Goal: Task Accomplishment & Management: Manage account settings

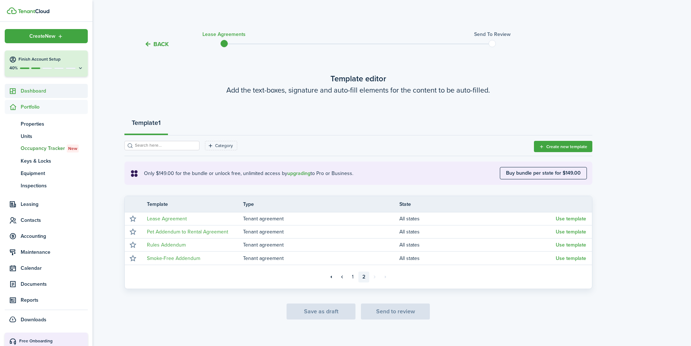
click at [42, 91] on span "Dashboard" at bounding box center [54, 91] width 67 height 8
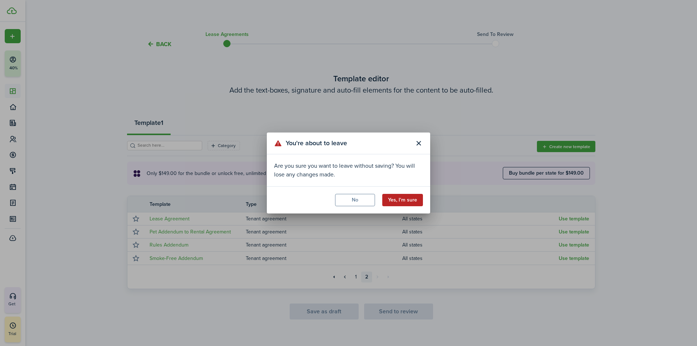
click at [405, 199] on button "Yes, I'm sure" at bounding box center [402, 200] width 41 height 12
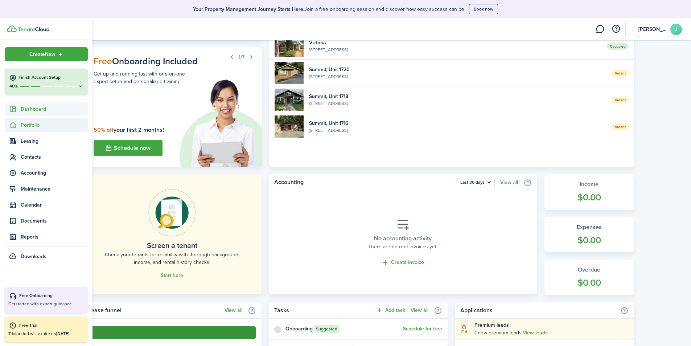
scroll to position [36, 0]
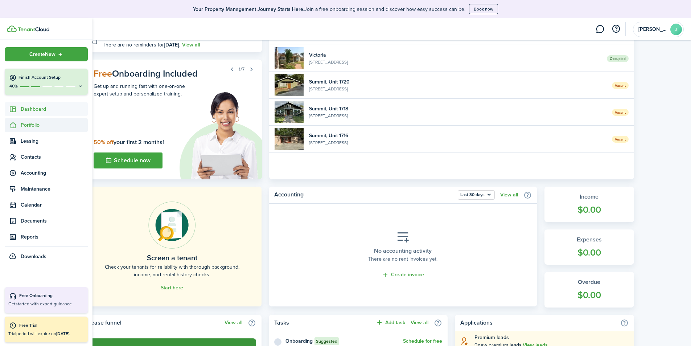
click at [27, 128] on span "Portfolio" at bounding box center [54, 125] width 67 height 8
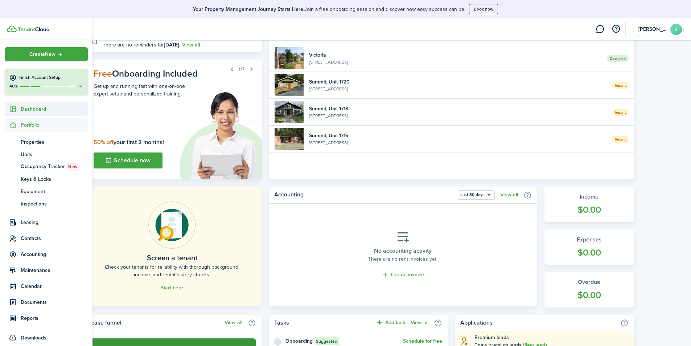
click at [44, 110] on span "Dashboard" at bounding box center [54, 109] width 67 height 8
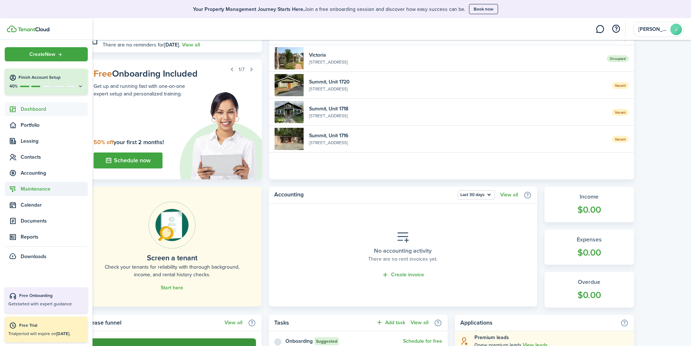
click at [30, 191] on span "Maintenance" at bounding box center [54, 189] width 67 height 8
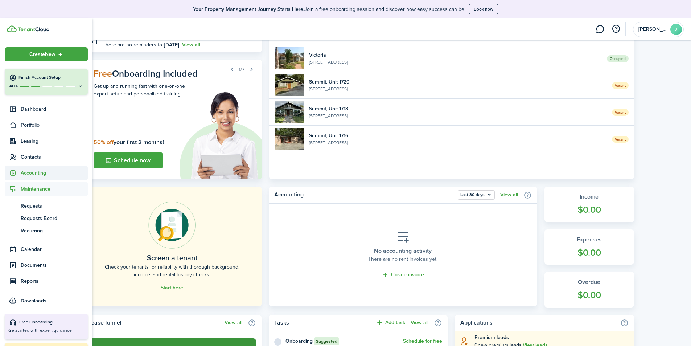
click at [32, 171] on span "Accounting" at bounding box center [54, 173] width 67 height 8
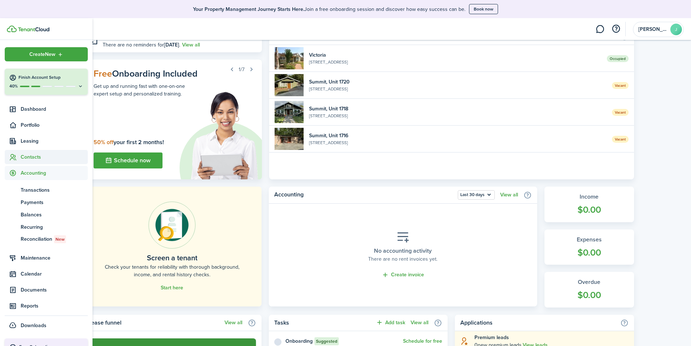
click at [28, 156] on span "Contacts" at bounding box center [54, 157] width 67 height 8
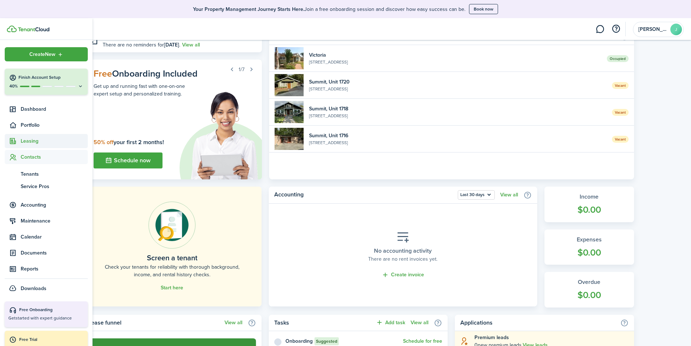
click at [30, 143] on span "Leasing" at bounding box center [54, 141] width 67 height 8
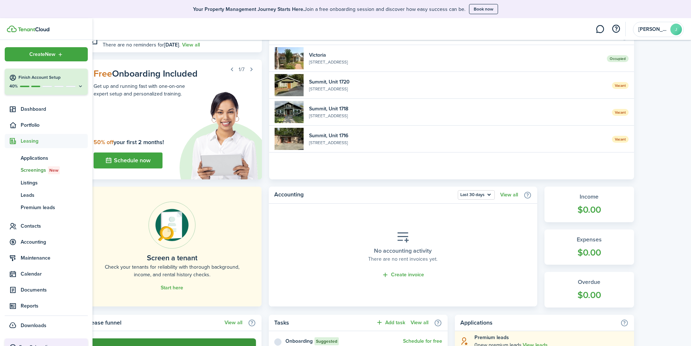
click at [30, 171] on span "Screenings New" at bounding box center [54, 170] width 67 height 8
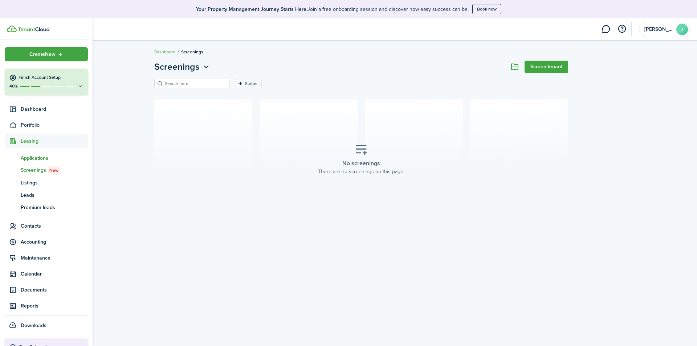
click at [36, 160] on span "Applications" at bounding box center [54, 158] width 67 height 8
click at [38, 242] on span "Accounting" at bounding box center [54, 242] width 67 height 8
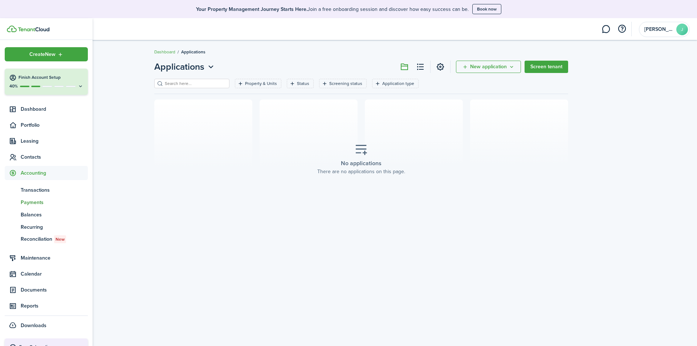
click at [37, 203] on span "Payments" at bounding box center [54, 203] width 67 height 8
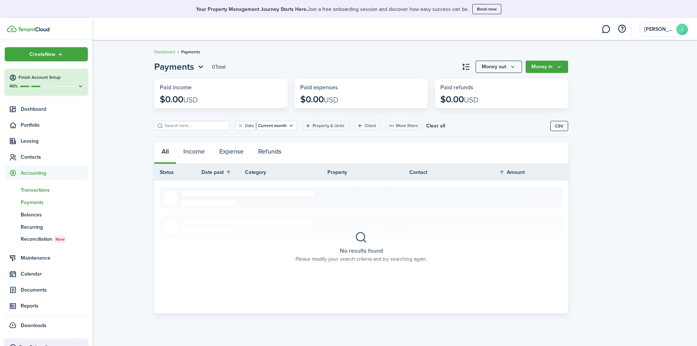
click at [32, 191] on span "Transactions" at bounding box center [54, 190] width 67 height 8
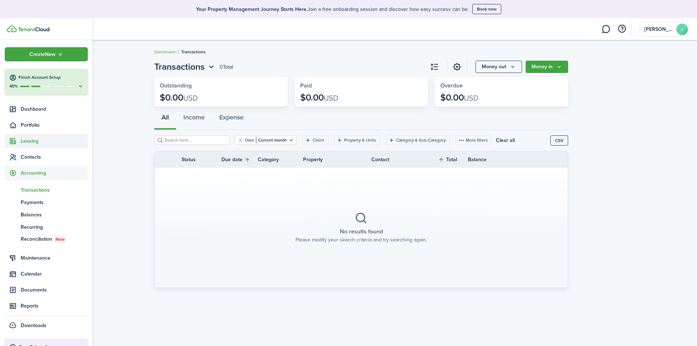
click at [30, 141] on span "Leasing" at bounding box center [54, 141] width 67 height 8
click at [31, 254] on span "Maintenance" at bounding box center [54, 258] width 67 height 8
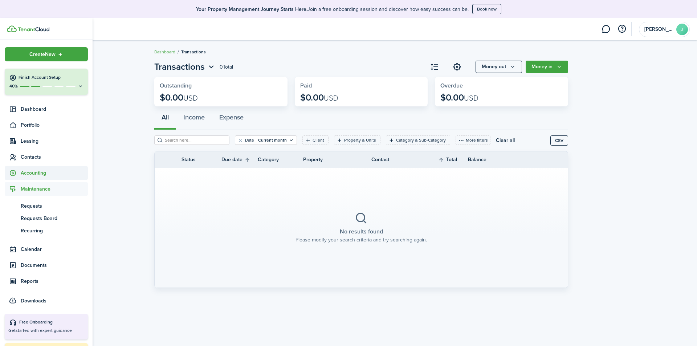
click at [33, 175] on span "Accounting" at bounding box center [54, 173] width 67 height 8
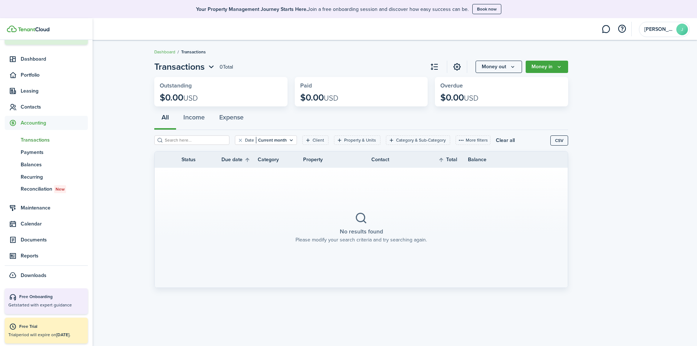
scroll to position [51, 0]
click at [35, 209] on span "Maintenance" at bounding box center [54, 207] width 67 height 8
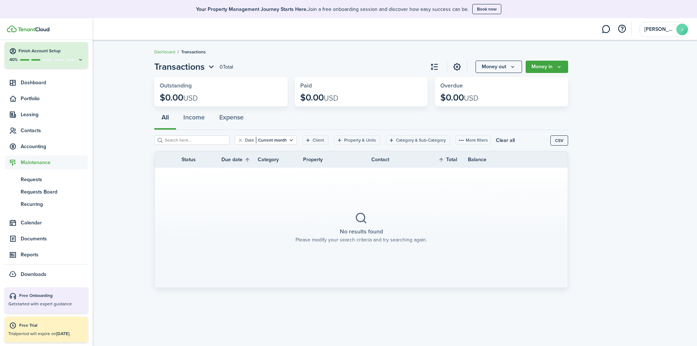
scroll to position [26, 0]
click at [32, 225] on span "Calendar" at bounding box center [54, 223] width 67 height 8
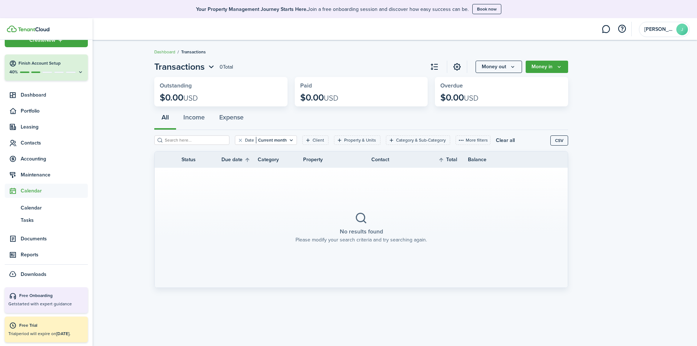
scroll to position [14, 0]
click at [33, 239] on span "Documents" at bounding box center [54, 239] width 67 height 8
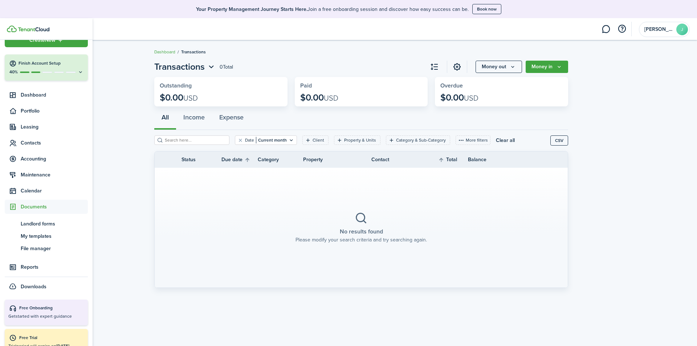
scroll to position [26, 0]
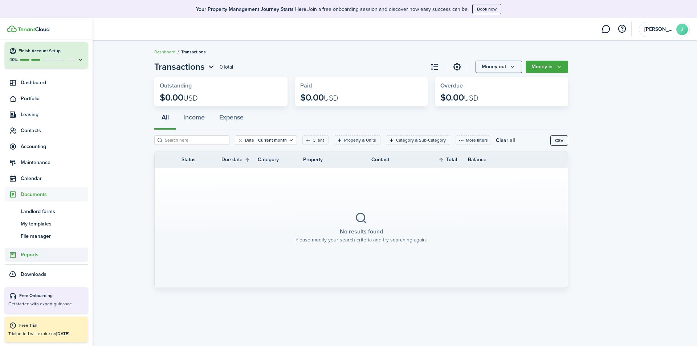
click at [30, 254] on span "Reports" at bounding box center [54, 255] width 67 height 8
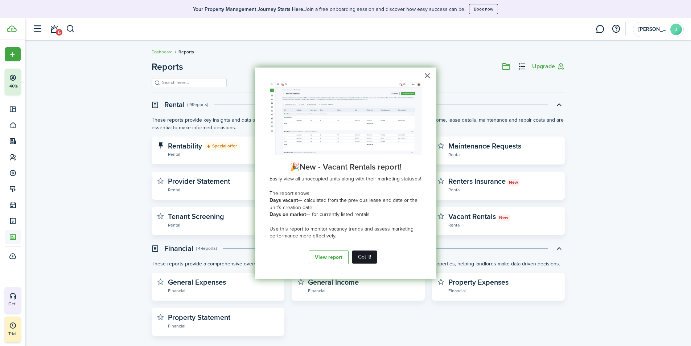
click at [364, 254] on button "Got it!" at bounding box center [364, 256] width 25 height 13
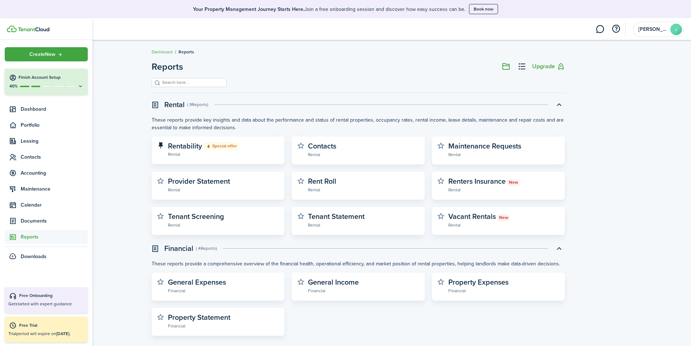
click at [25, 77] on h4 "Finish Account Setup" at bounding box center [51, 77] width 65 height 6
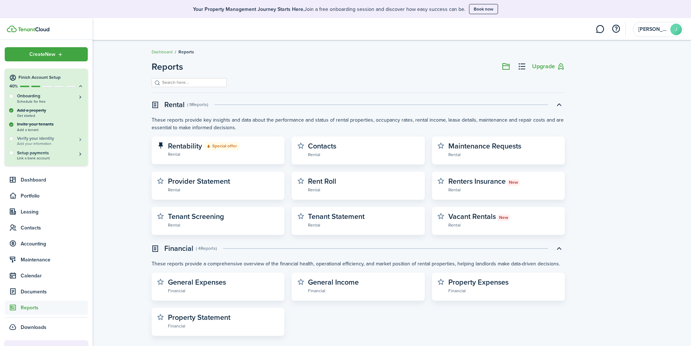
click at [40, 140] on h5 "Verify your identity" at bounding box center [50, 138] width 66 height 6
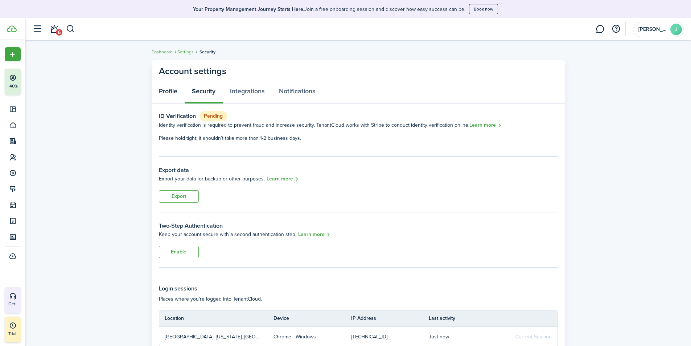
click at [171, 93] on link "Profile" at bounding box center [168, 93] width 33 height 22
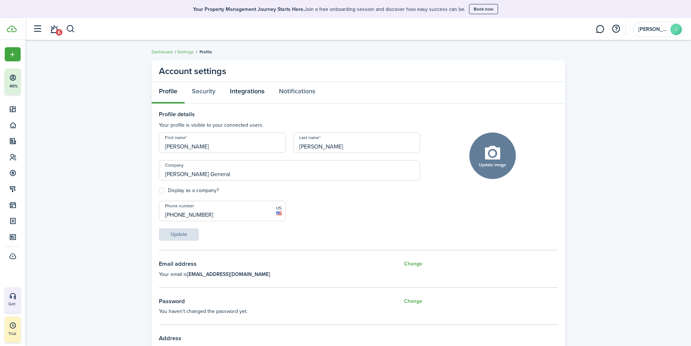
click at [244, 90] on link "Integrations" at bounding box center [247, 93] width 49 height 22
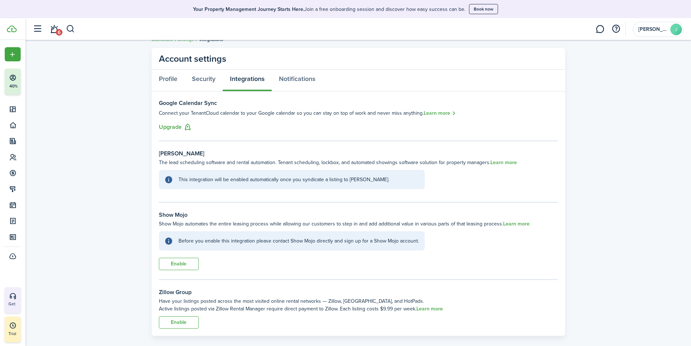
scroll to position [22, 0]
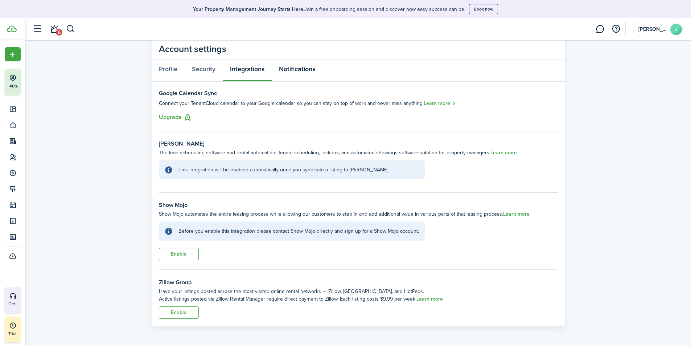
click at [299, 68] on link "Notifications" at bounding box center [297, 71] width 51 height 22
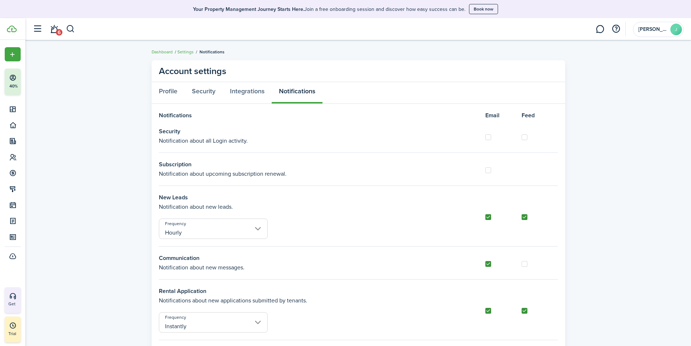
scroll to position [36, 0]
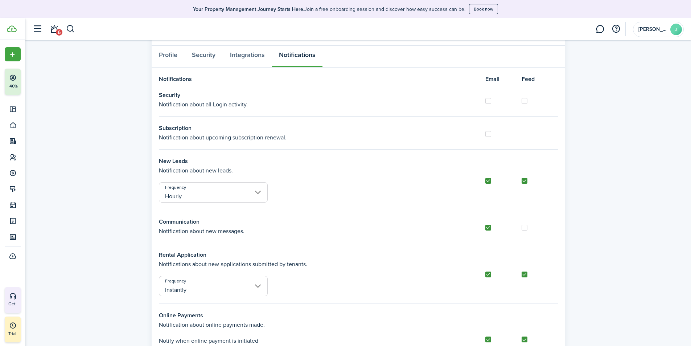
click at [490, 182] on label at bounding box center [489, 181] width 6 height 6
click at [486, 181] on input "checkbox" at bounding box center [485, 180] width 0 height 0
checkbox input "false"
click at [527, 181] on label at bounding box center [525, 181] width 6 height 6
click at [522, 181] on input "checkbox" at bounding box center [522, 180] width 0 height 0
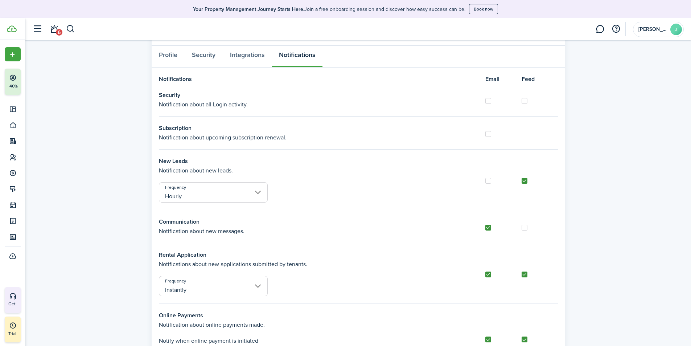
checkbox input "false"
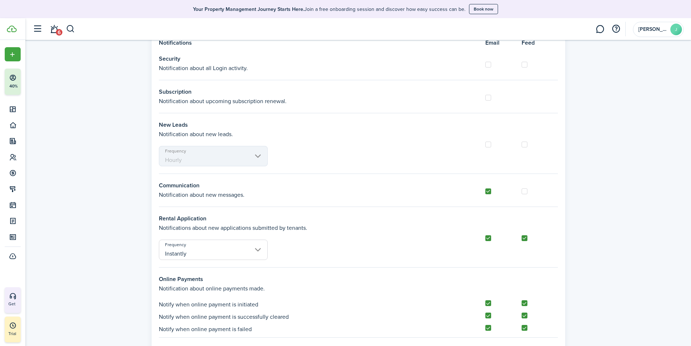
click at [524, 238] on label at bounding box center [525, 238] width 6 height 6
click at [522, 238] on input "checkbox" at bounding box center [522, 238] width 0 height 0
checkbox input "false"
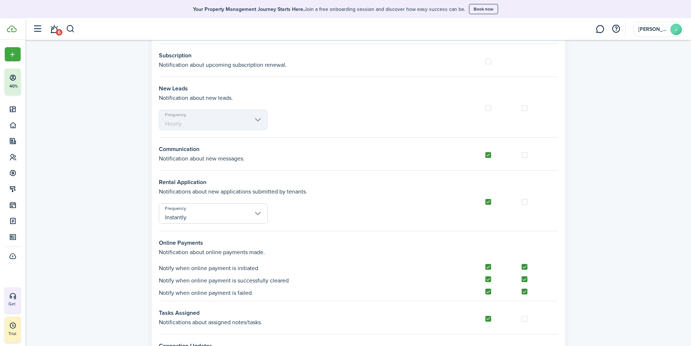
click at [523, 266] on label at bounding box center [525, 267] width 6 height 6
click at [522, 267] on input "checkbox" at bounding box center [522, 267] width 0 height 0
checkbox input "false"
click at [524, 279] on label at bounding box center [525, 279] width 6 height 6
click at [522, 279] on input "checkbox" at bounding box center [522, 279] width 0 height 0
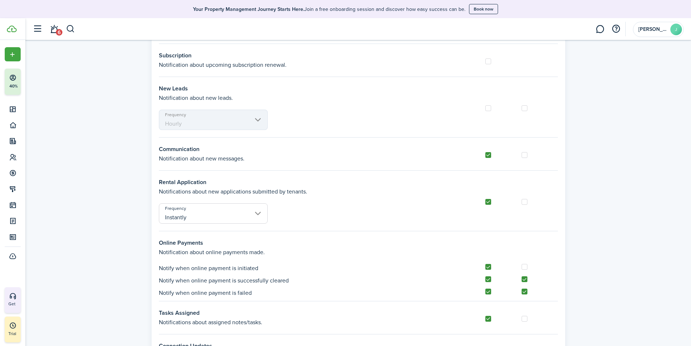
checkbox input "false"
click at [523, 289] on label at bounding box center [525, 292] width 6 height 6
click at [522, 291] on input "checkbox" at bounding box center [522, 291] width 0 height 0
checkbox input "false"
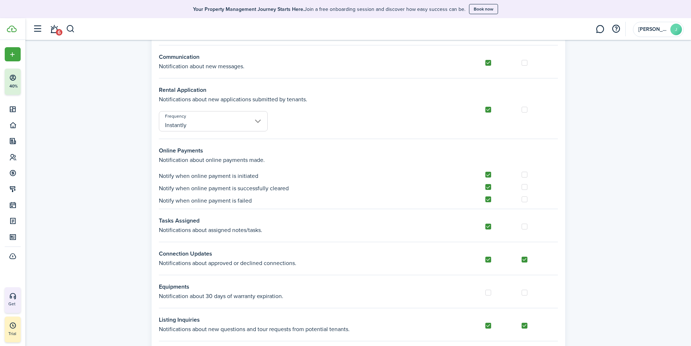
scroll to position [218, 0]
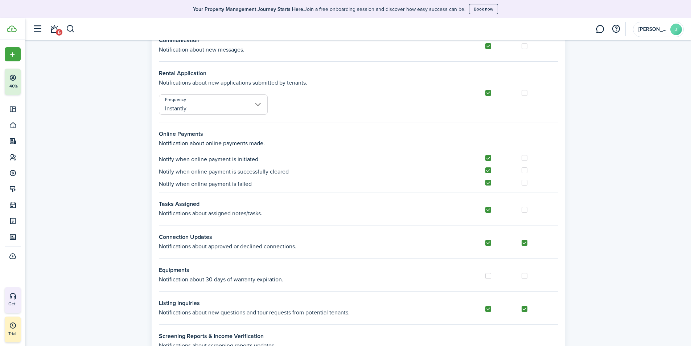
click at [525, 243] on label at bounding box center [525, 243] width 6 height 6
click at [522, 243] on input "checkbox" at bounding box center [522, 242] width 0 height 0
checkbox input "false"
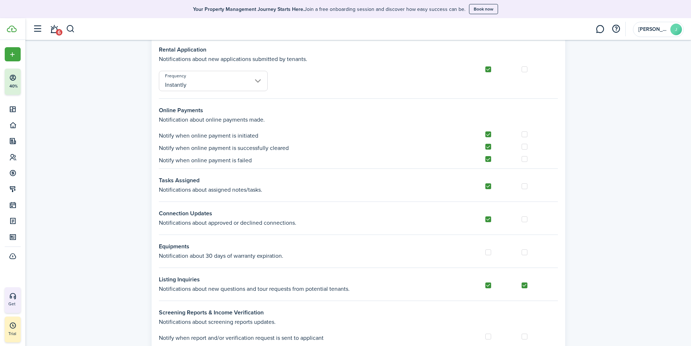
scroll to position [254, 0]
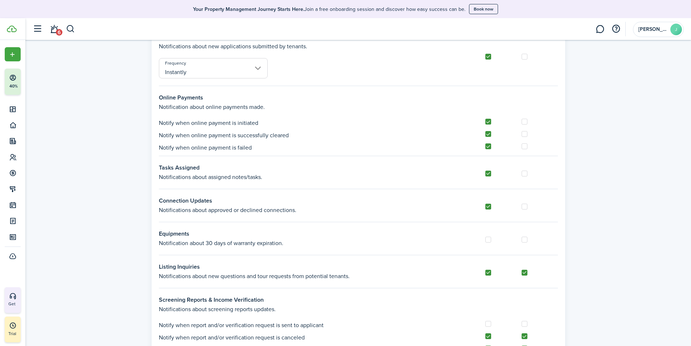
click at [526, 272] on label at bounding box center [525, 273] width 6 height 6
click at [522, 272] on input "checkbox" at bounding box center [522, 272] width 0 height 0
checkbox input "false"
click at [491, 272] on label at bounding box center [489, 273] width 6 height 6
click at [486, 272] on input "checkbox" at bounding box center [485, 272] width 0 height 0
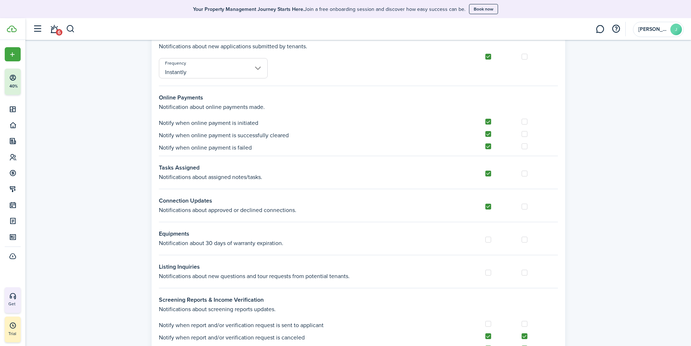
click at [488, 274] on label at bounding box center [489, 273] width 6 height 6
click at [486, 273] on input "checkbox" at bounding box center [485, 272] width 0 height 0
checkbox input "true"
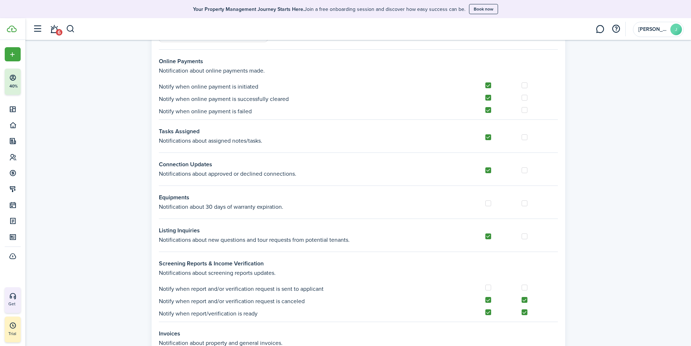
scroll to position [327, 0]
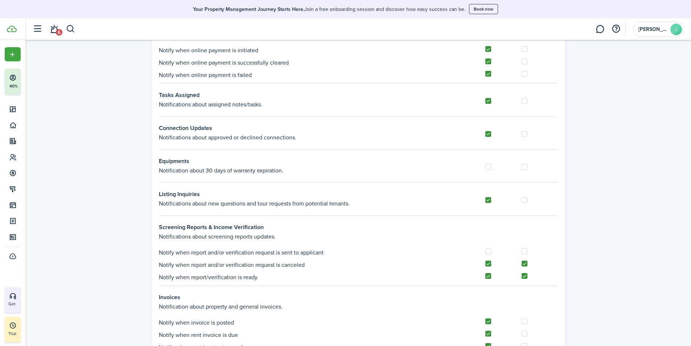
click at [526, 266] on label at bounding box center [525, 264] width 6 height 6
click at [522, 264] on input "checkbox" at bounding box center [522, 264] width 0 height 0
checkbox input "false"
click at [524, 275] on label at bounding box center [525, 276] width 6 height 6
click at [522, 276] on input "checkbox" at bounding box center [522, 276] width 0 height 0
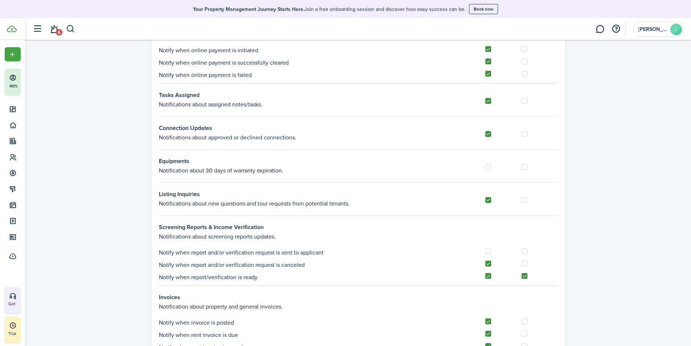
checkbox input "false"
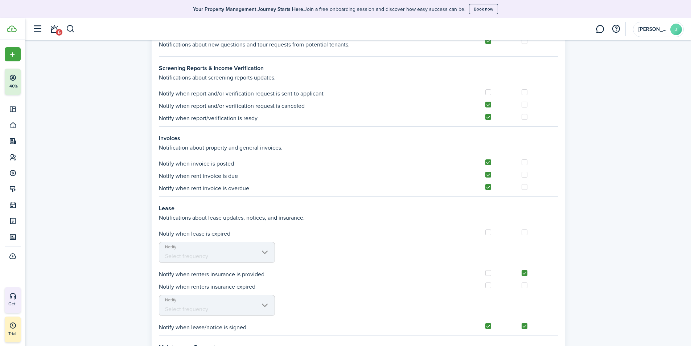
scroll to position [508, 0]
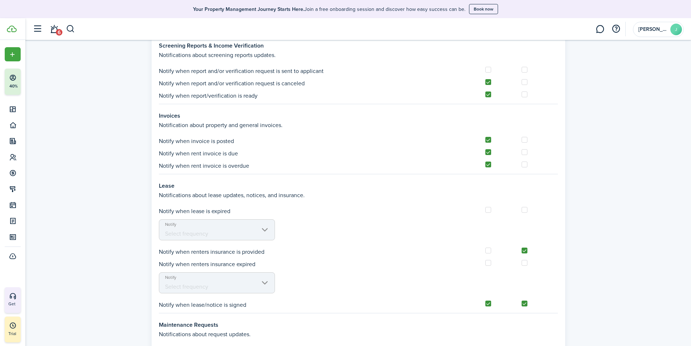
click at [489, 253] on label at bounding box center [489, 251] width 6 height 6
click at [486, 251] on input "checkbox" at bounding box center [485, 250] width 0 height 0
checkbox input "true"
click at [525, 251] on label at bounding box center [525, 251] width 6 height 6
click at [522, 251] on input "checkbox" at bounding box center [522, 250] width 0 height 0
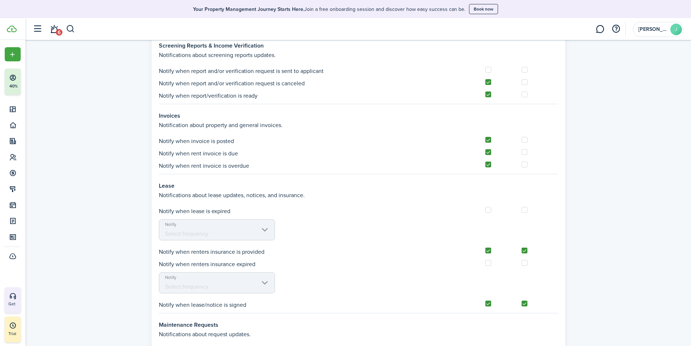
checkbox input "false"
click at [524, 305] on label at bounding box center [525, 304] width 6 height 6
click at [522, 304] on input "checkbox" at bounding box center [522, 303] width 0 height 0
checkbox input "false"
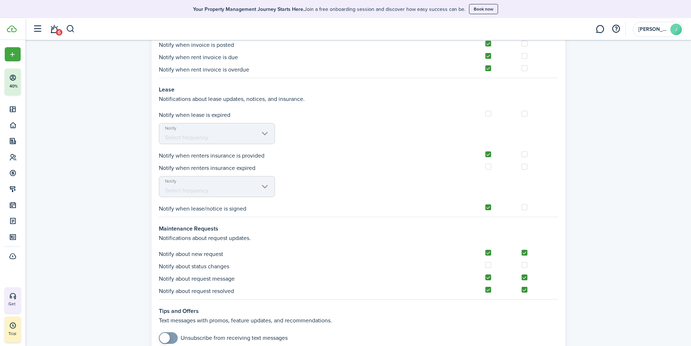
scroll to position [617, 0]
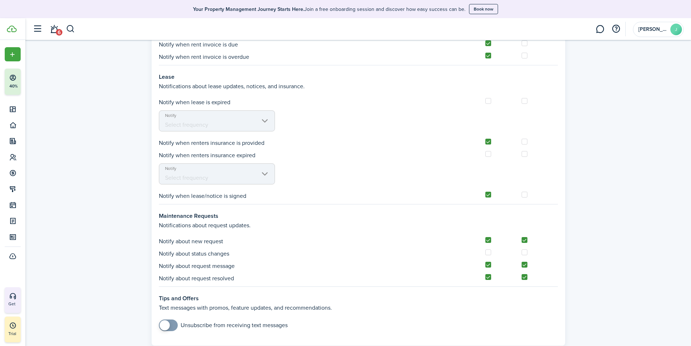
click at [525, 242] on label at bounding box center [525, 240] width 6 height 6
click at [522, 240] on input "checkbox" at bounding box center [522, 240] width 0 height 0
checkbox input "false"
click at [524, 264] on label at bounding box center [525, 265] width 6 height 6
click at [522, 265] on input "checkbox" at bounding box center [522, 265] width 0 height 0
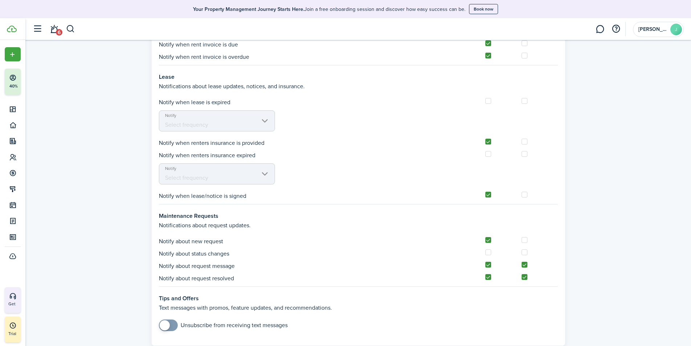
checkbox input "false"
click at [525, 277] on label at bounding box center [525, 277] width 6 height 6
click at [522, 277] on input "checkbox" at bounding box center [522, 277] width 0 height 0
checkbox input "false"
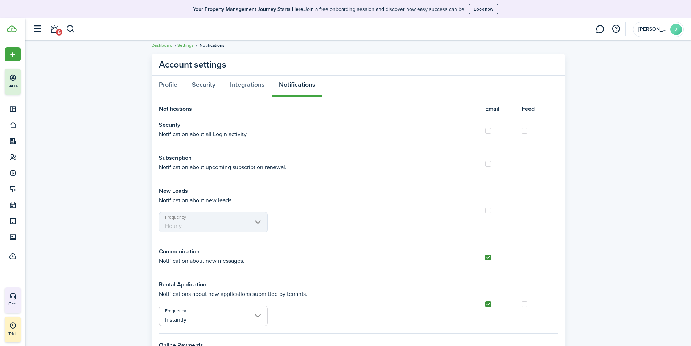
scroll to position [0, 0]
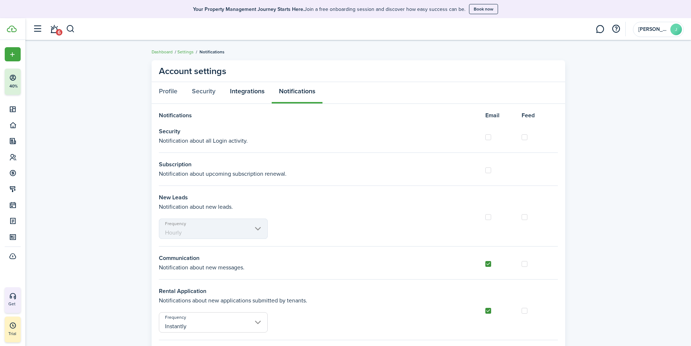
click at [251, 90] on link "Integrations" at bounding box center [247, 93] width 49 height 22
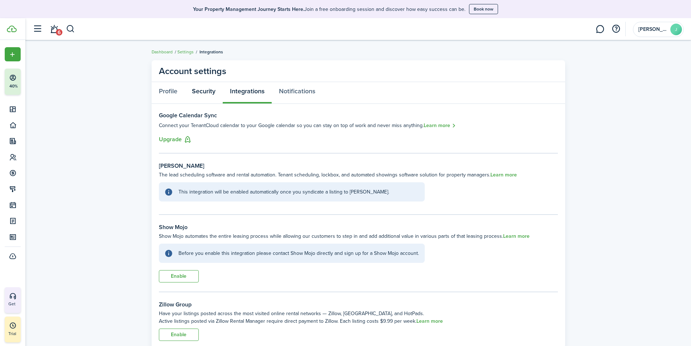
click at [211, 95] on link "Security" at bounding box center [204, 93] width 38 height 22
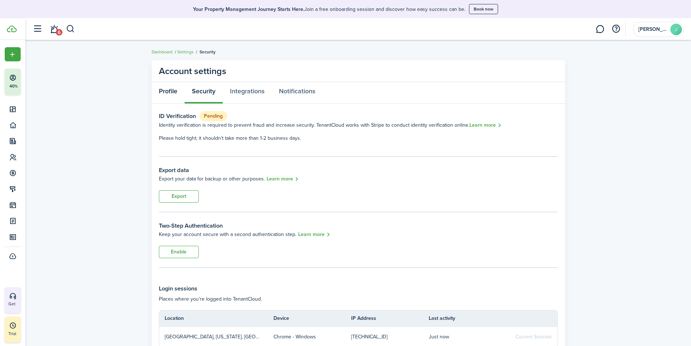
click at [171, 90] on link "Profile" at bounding box center [168, 93] width 33 height 22
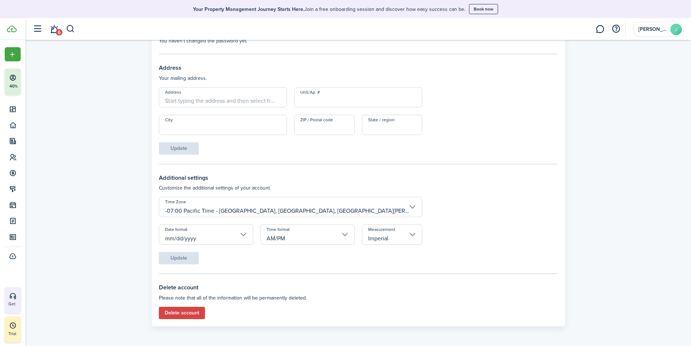
scroll to position [271, 0]
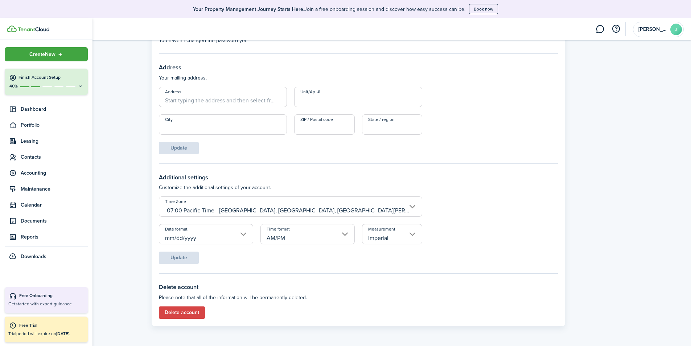
click at [13, 81] on icon at bounding box center [13, 77] width 8 height 7
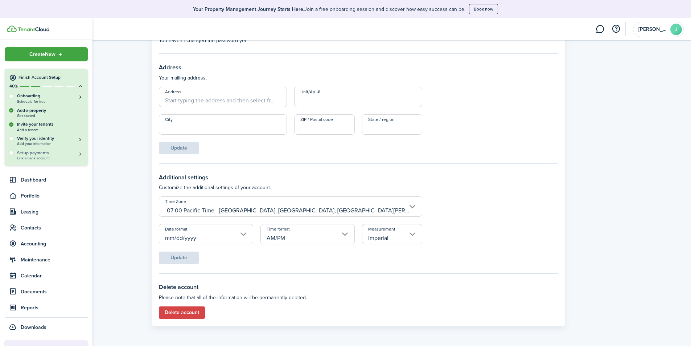
click at [44, 155] on h5 "Setup payments" at bounding box center [50, 153] width 66 height 7
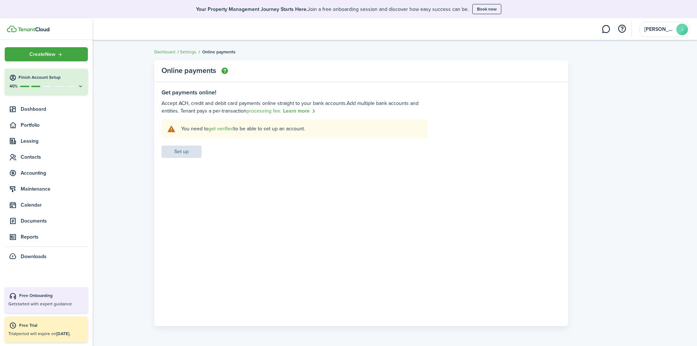
click at [85, 86] on button "Finish Account Setup 40%" at bounding box center [46, 82] width 83 height 26
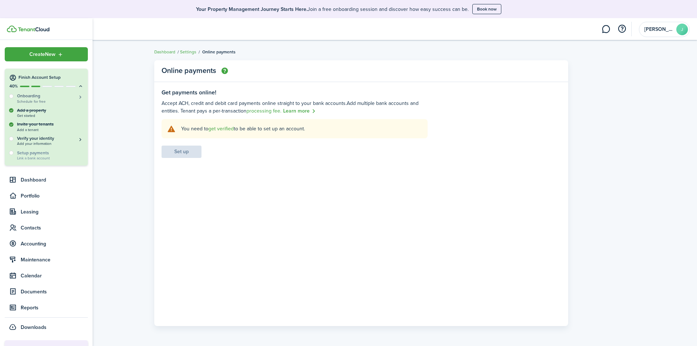
click at [55, 99] on span "Schedule for free" at bounding box center [50, 101] width 66 height 4
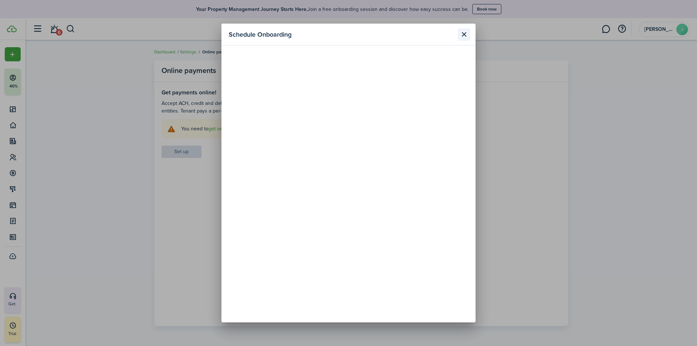
click at [461, 32] on button "Close modal" at bounding box center [464, 34] width 12 height 12
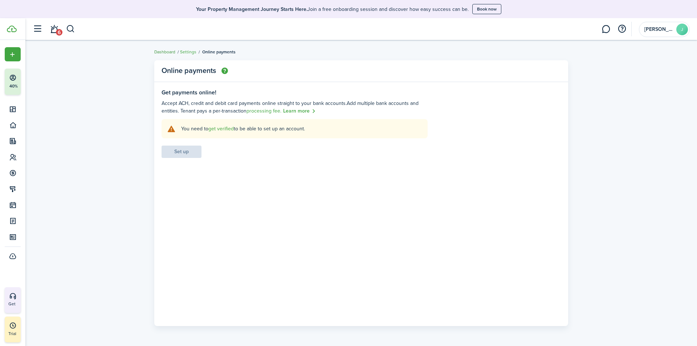
click at [163, 53] on link "Dashboard" at bounding box center [164, 52] width 21 height 7
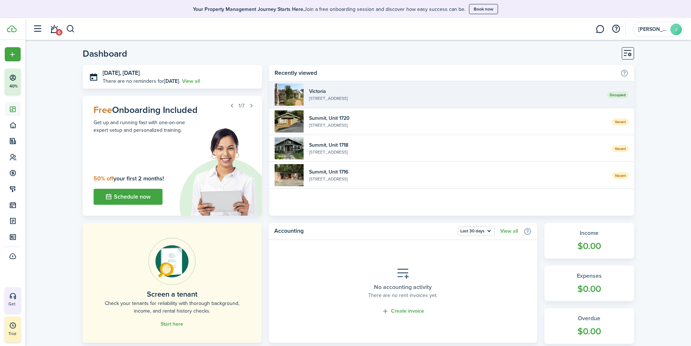
click at [315, 89] on widget-list-item-title "Victoria" at bounding box center [455, 91] width 292 height 8
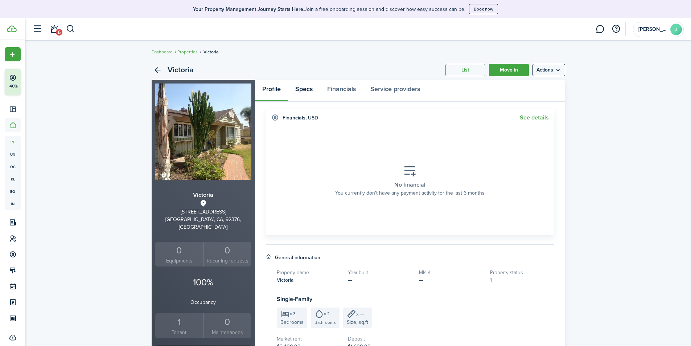
click at [305, 91] on link "Specs" at bounding box center [304, 91] width 32 height 22
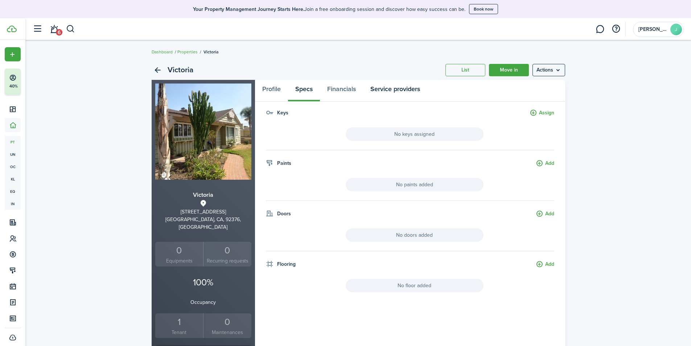
click at [387, 90] on link "Service providers" at bounding box center [395, 91] width 64 height 22
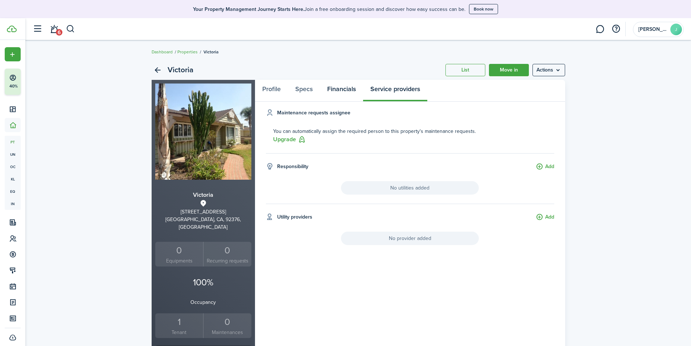
click at [338, 92] on link "Financials" at bounding box center [341, 91] width 43 height 22
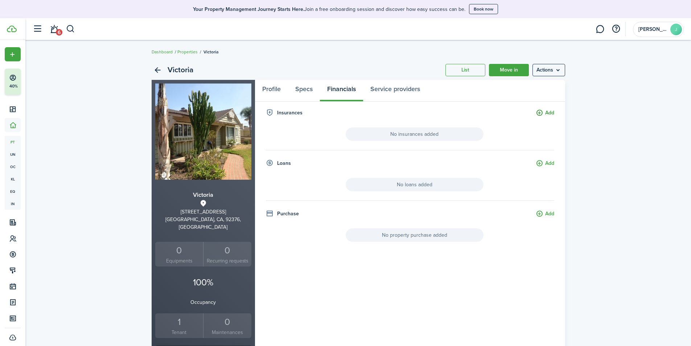
click at [547, 113] on button "Add" at bounding box center [545, 113] width 19 height 8
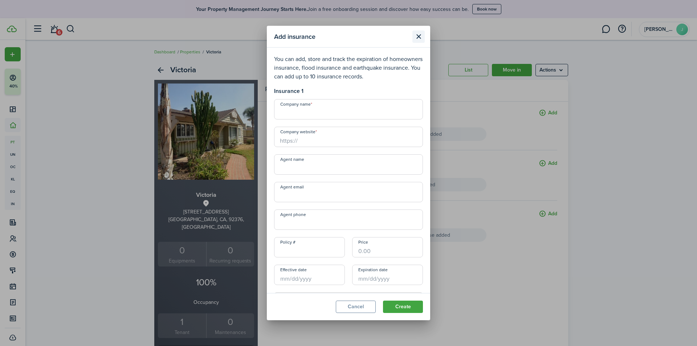
click at [420, 38] on button "Close modal" at bounding box center [418, 36] width 12 height 12
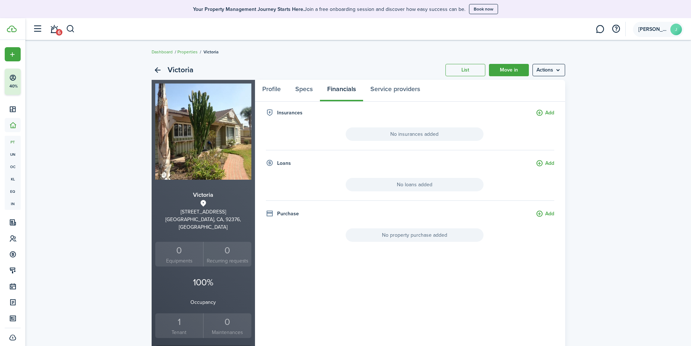
click at [645, 27] on span "[PERSON_NAME]" at bounding box center [653, 29] width 29 height 5
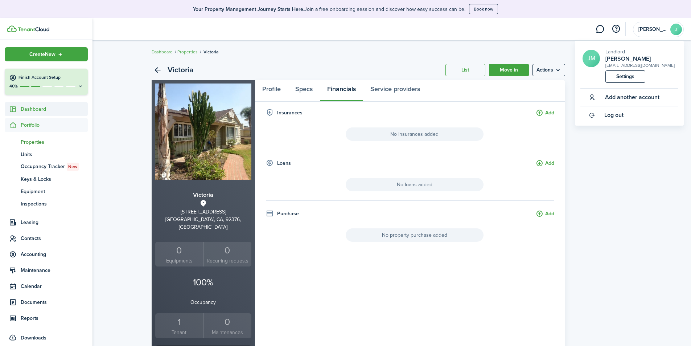
click at [15, 106] on icon at bounding box center [13, 109] width 8 height 7
